Goal: Check status

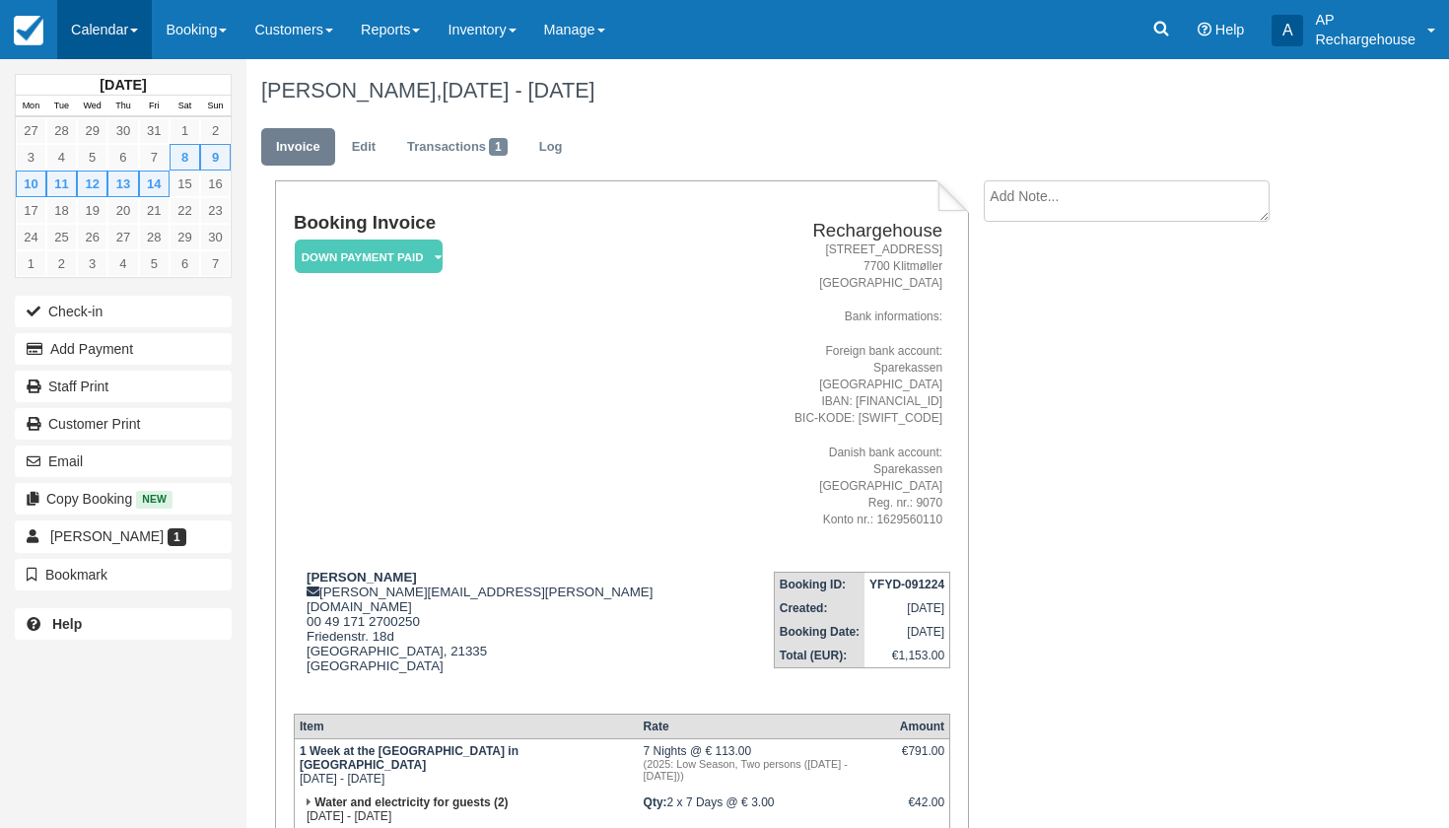
click at [97, 32] on link "Calendar" at bounding box center [104, 29] width 95 height 59
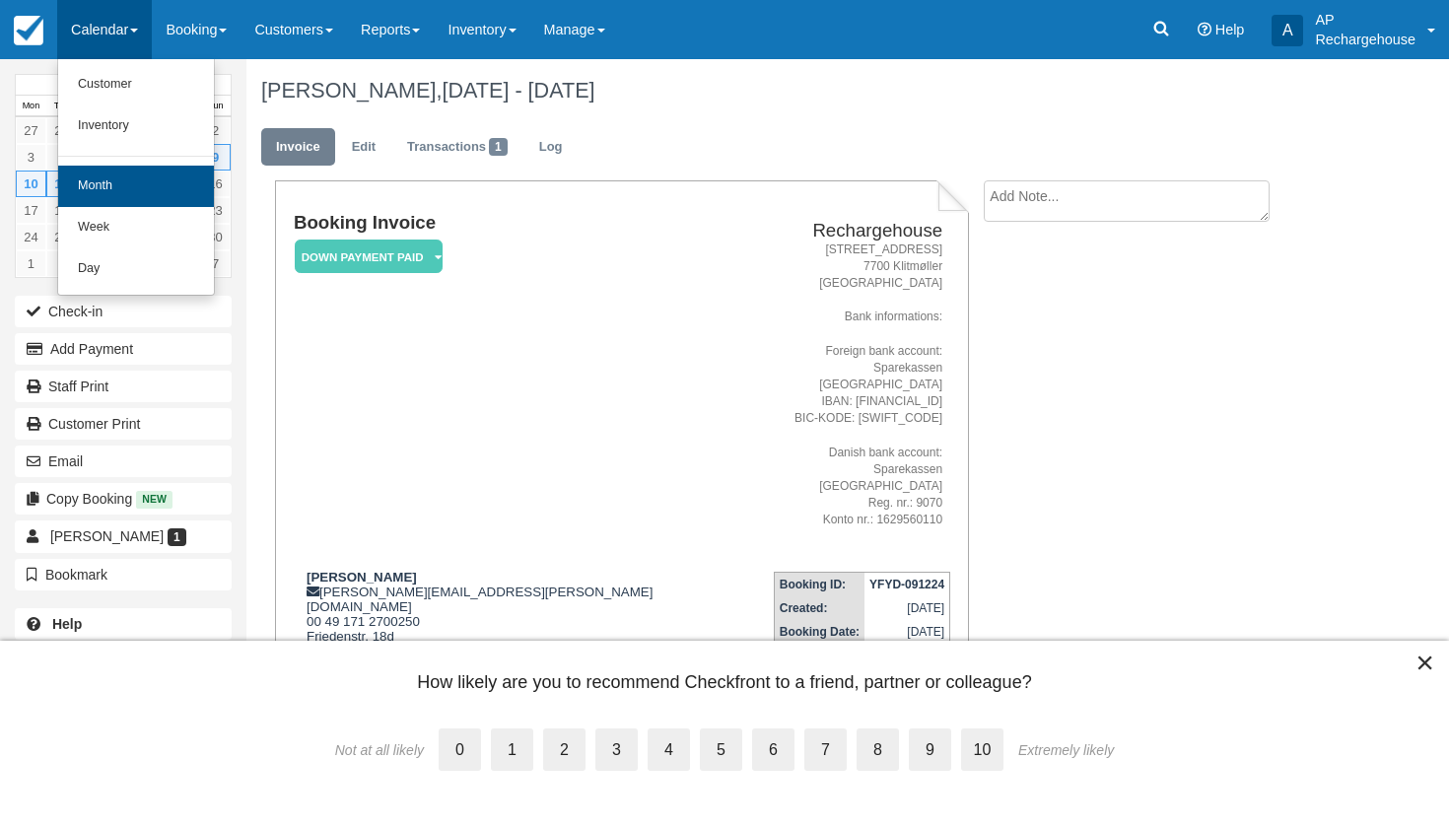
click at [113, 181] on link "Month" at bounding box center [136, 186] width 156 height 41
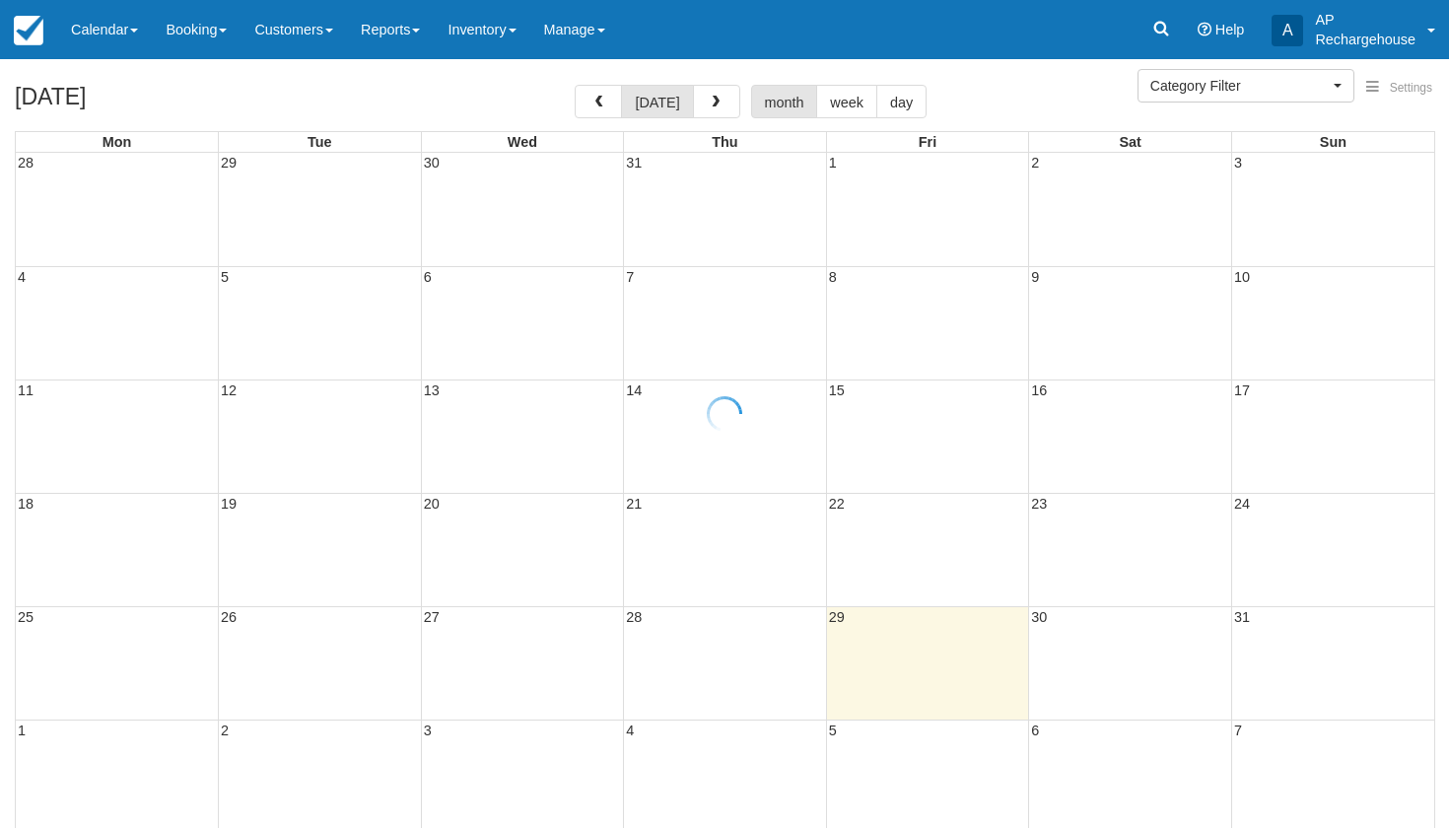
select select
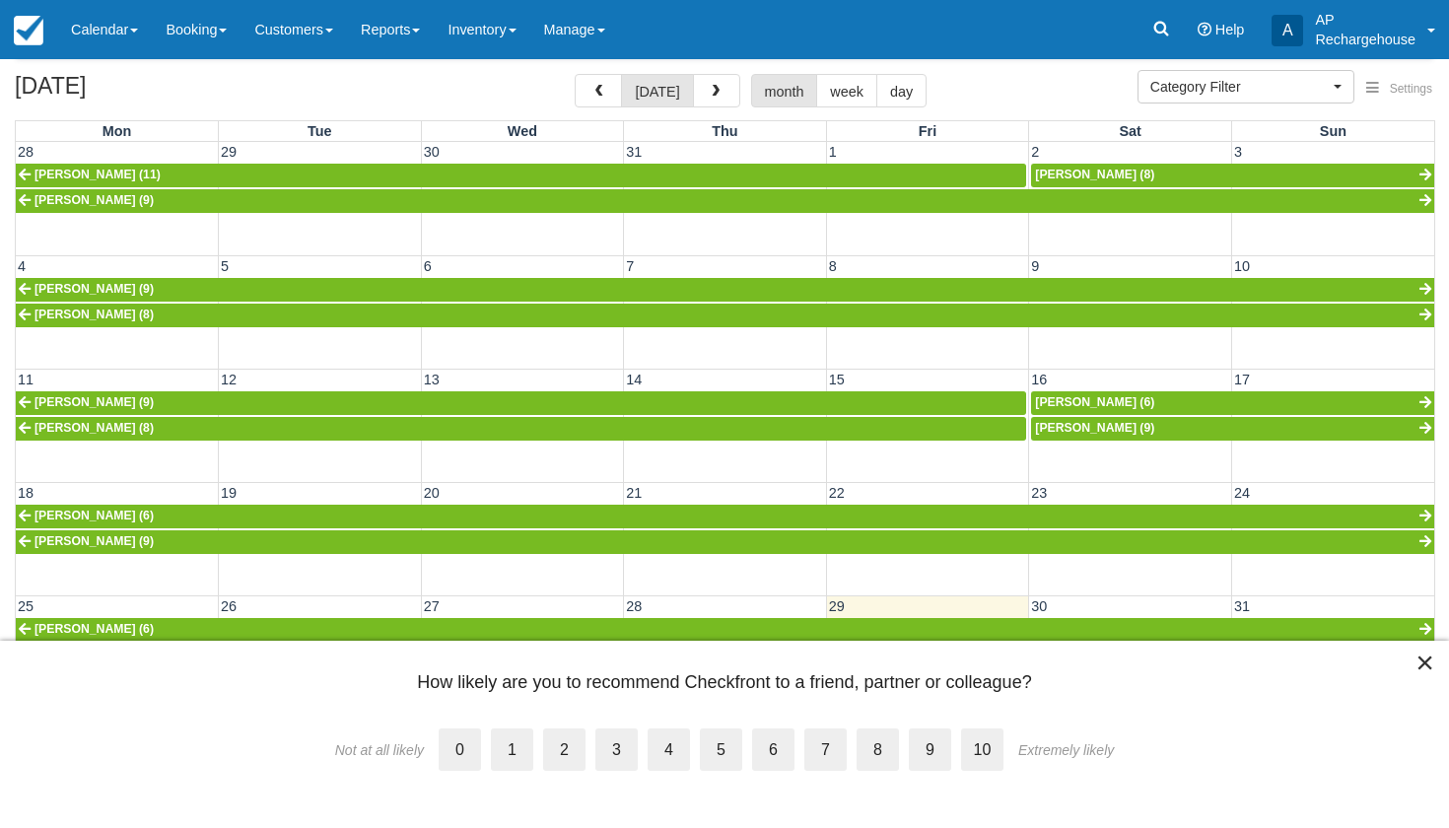
scroll to position [106, 0]
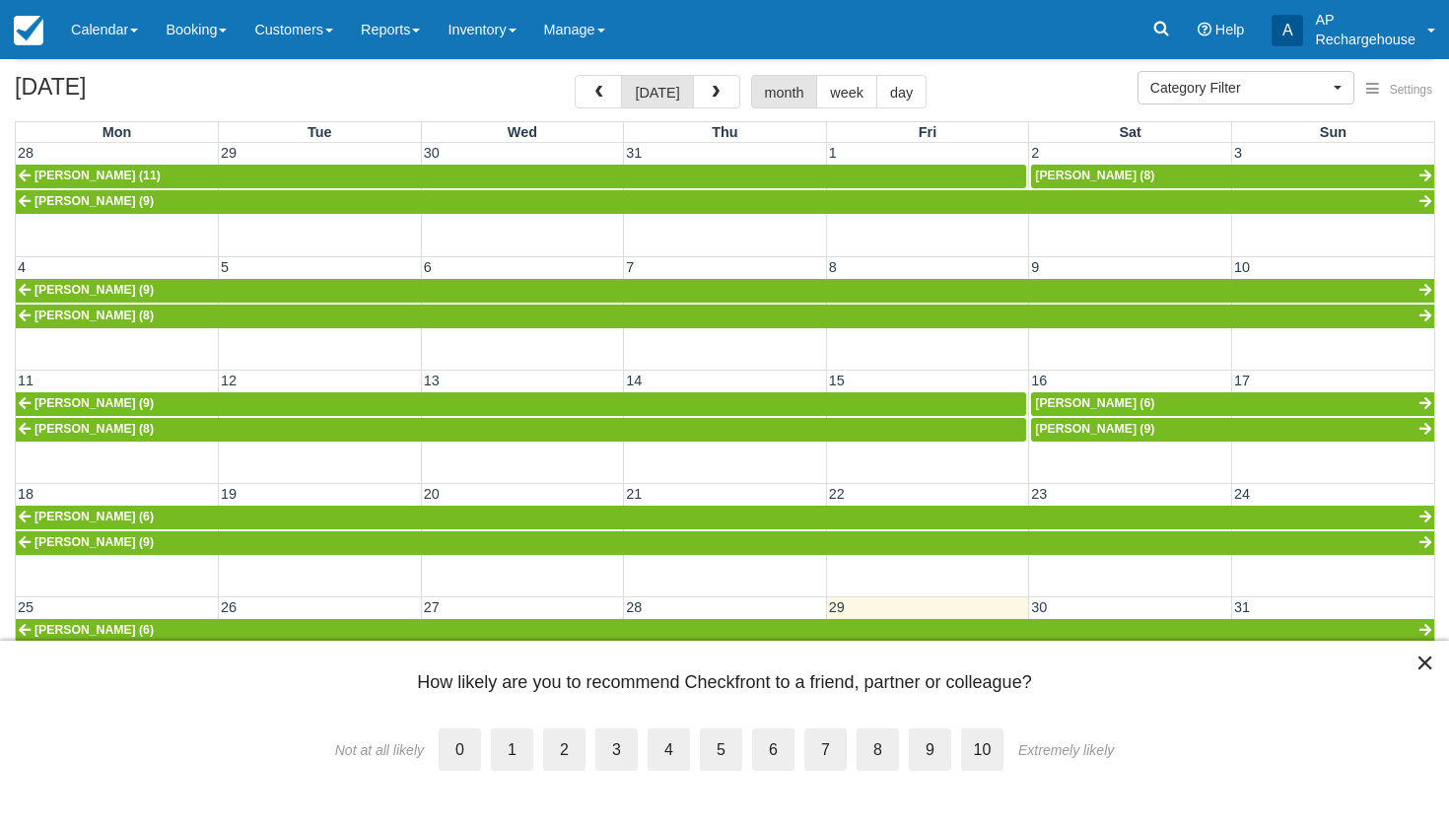
click at [1423, 665] on button "×" at bounding box center [1425, 663] width 19 height 32
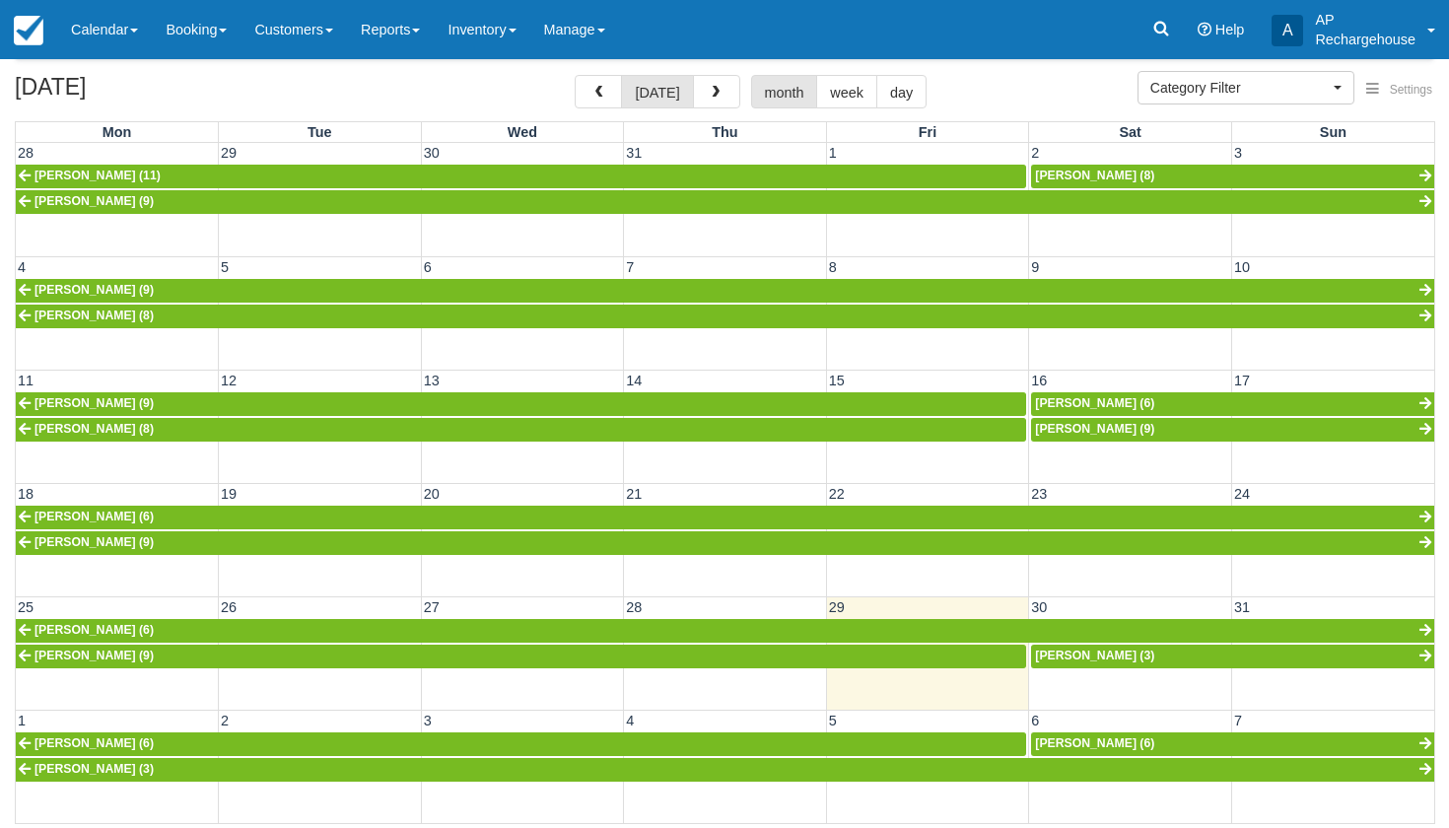
click at [1075, 651] on span "Venzke Joachim (3)" at bounding box center [1094, 656] width 119 height 14
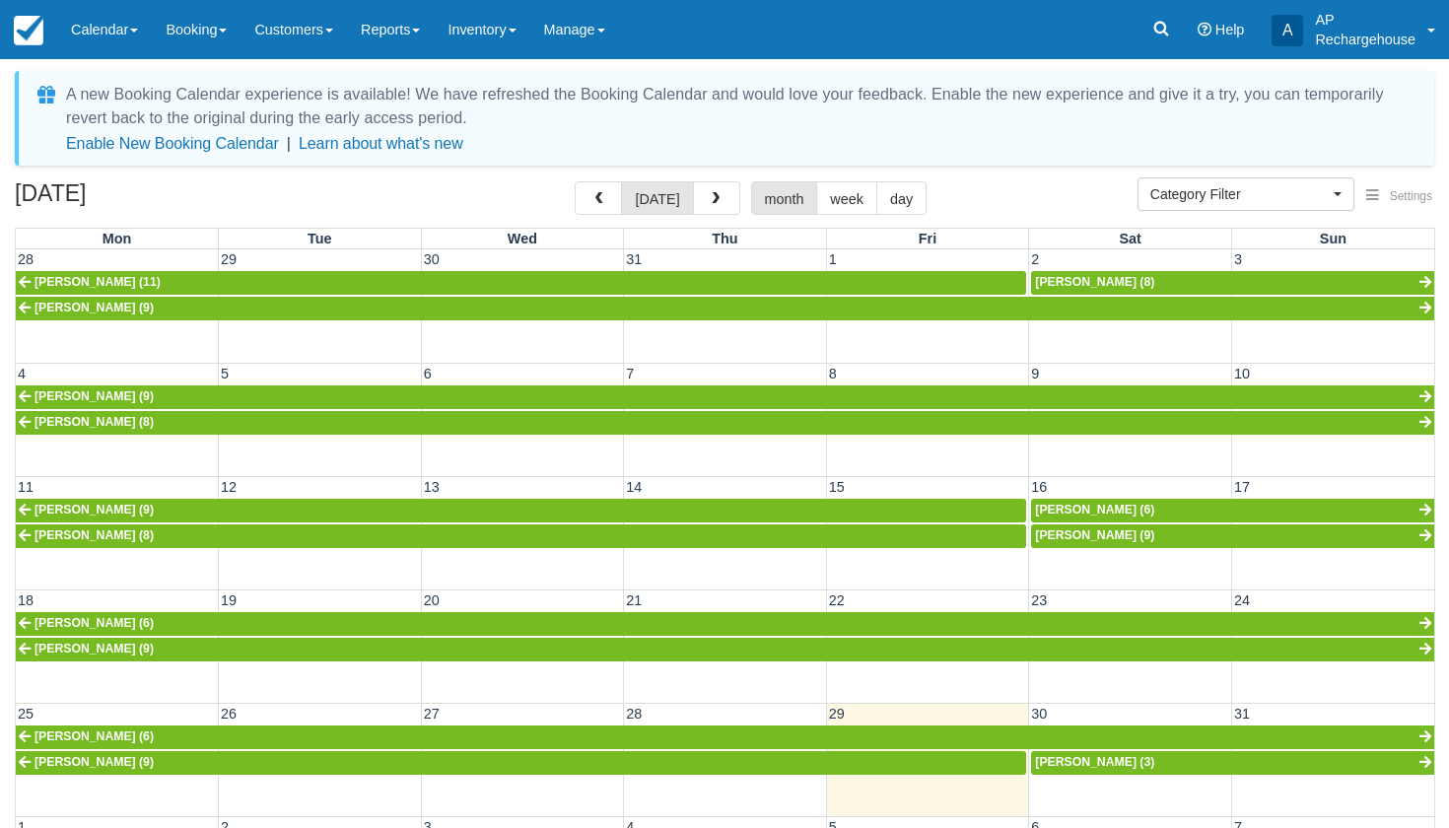
select select
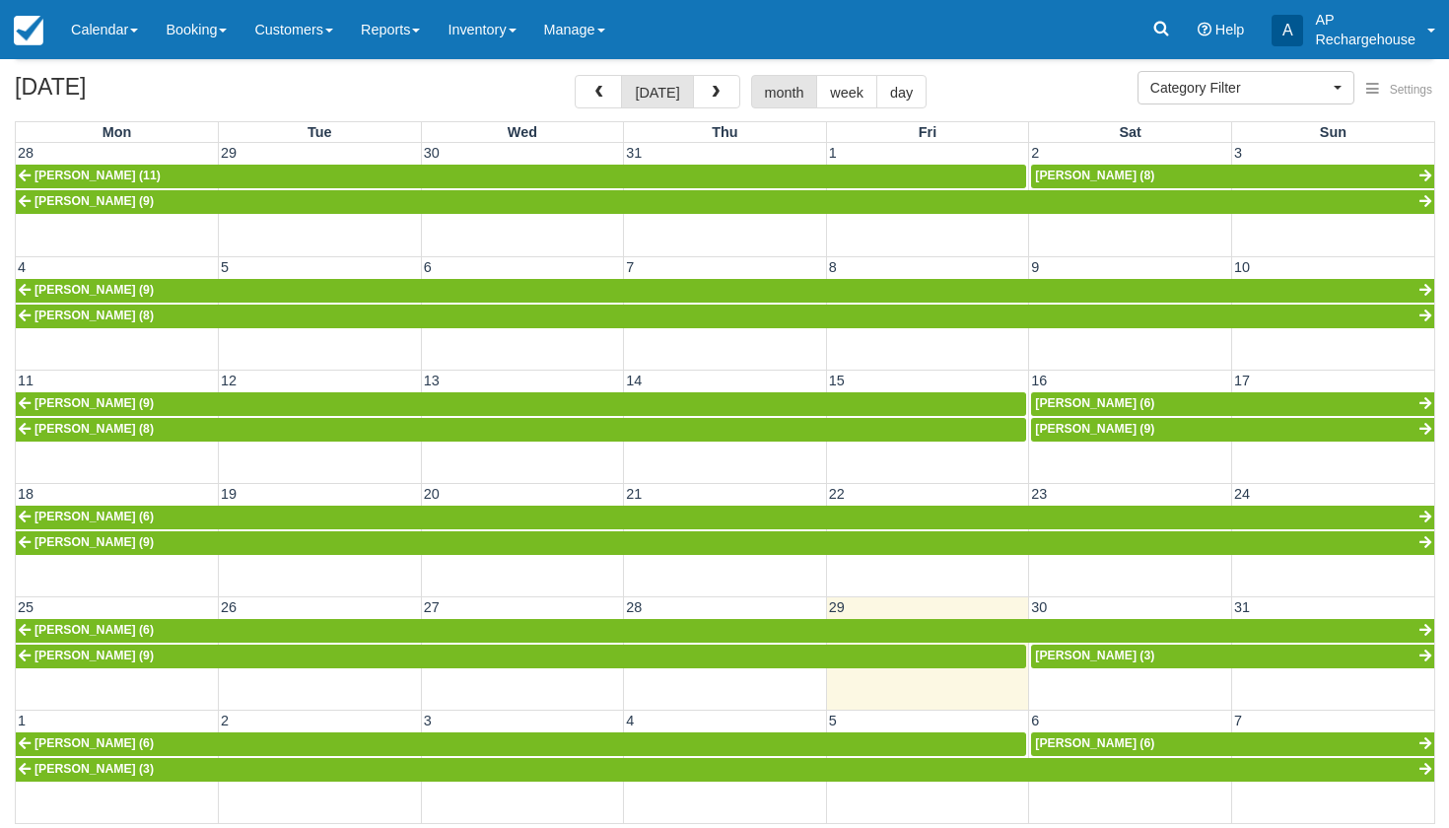
click at [1053, 655] on span "Venzke Joachim (3)" at bounding box center [1094, 656] width 119 height 14
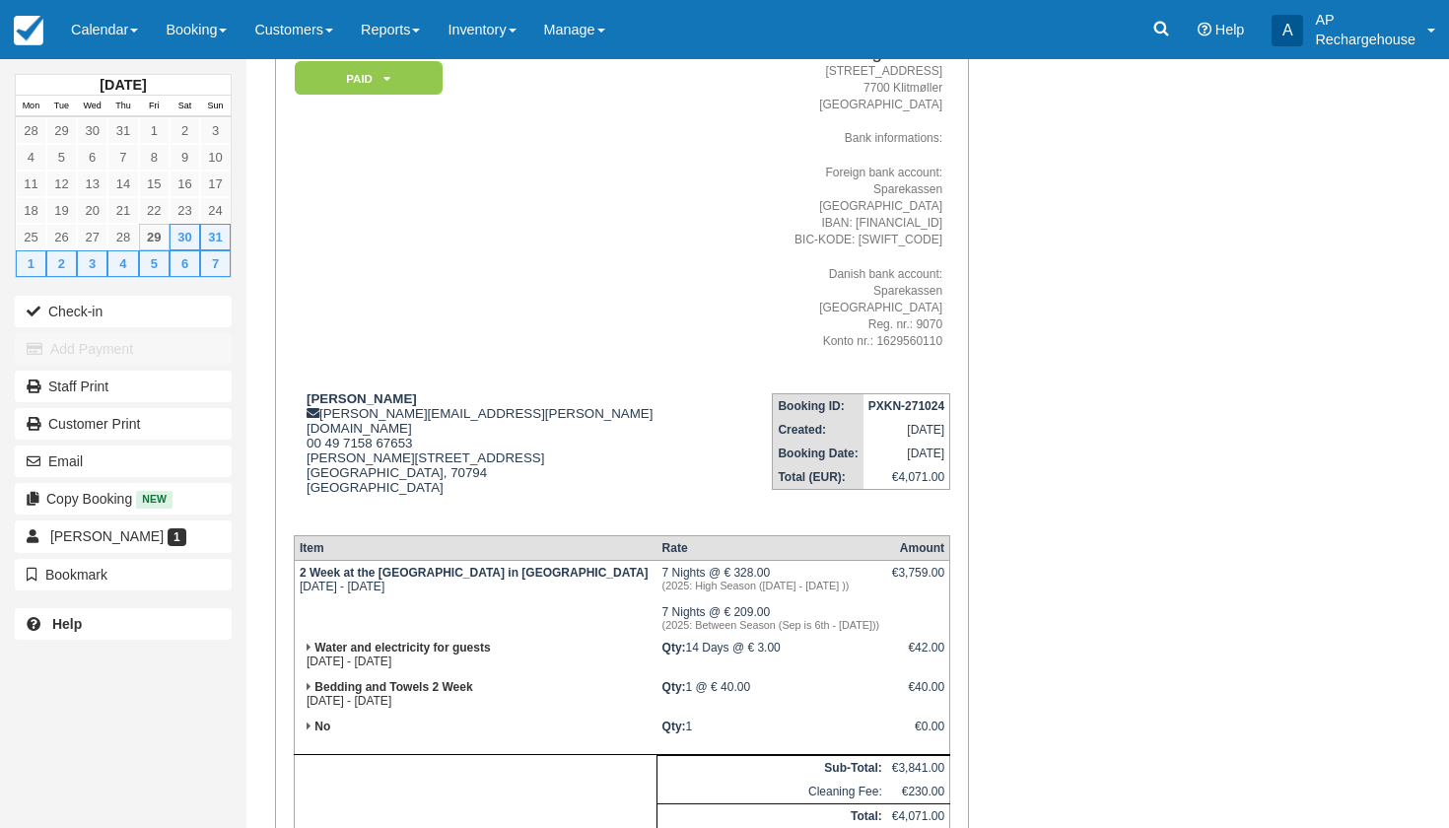
scroll to position [179, 0]
